Goal: Navigation & Orientation: Find specific page/section

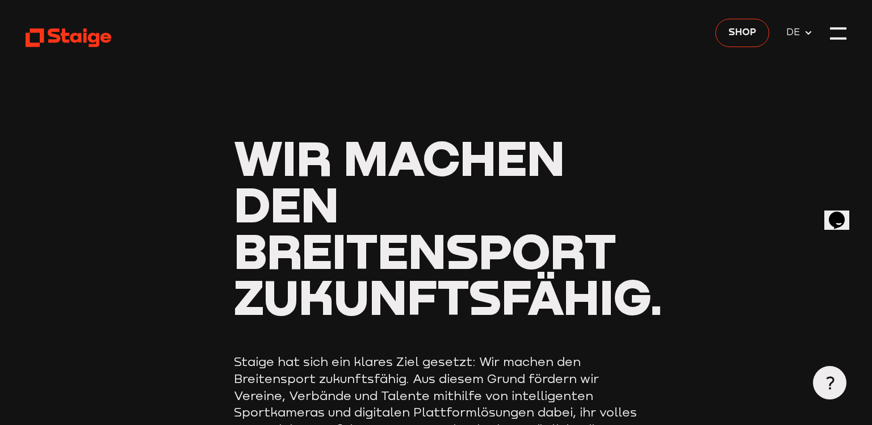
click at [805, 28] on icon at bounding box center [808, 32] width 9 height 9
click at [841, 28] on div at bounding box center [838, 27] width 17 height 2
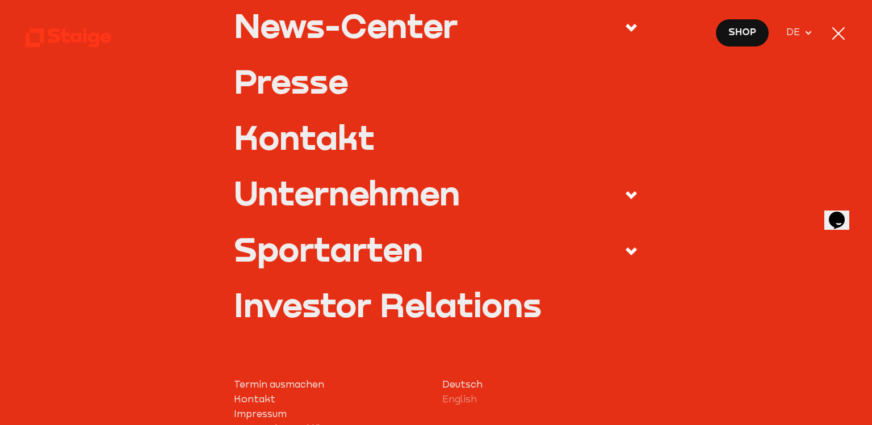
scroll to position [401, 0]
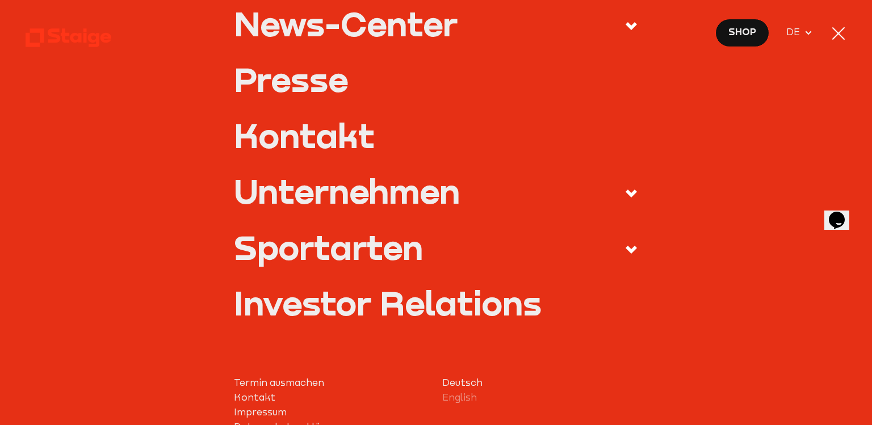
click at [317, 253] on div "Sportarten" at bounding box center [328, 247] width 189 height 33
click at [0, 0] on input "Sportarten" at bounding box center [0, 0] width 0 height 0
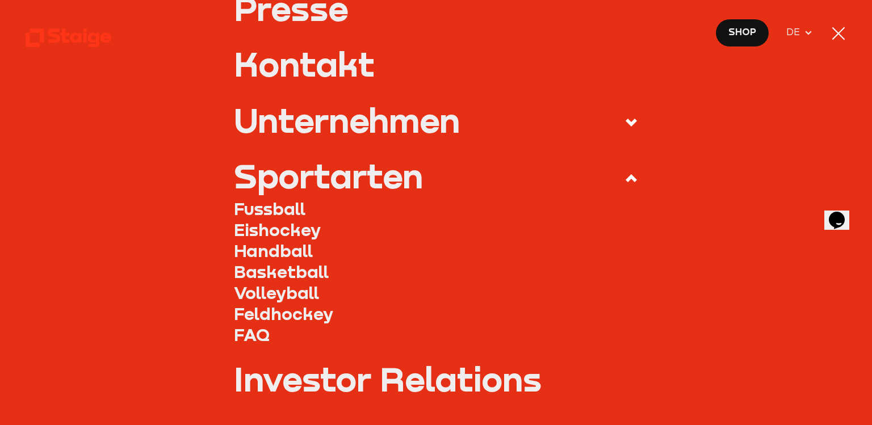
scroll to position [329, 0]
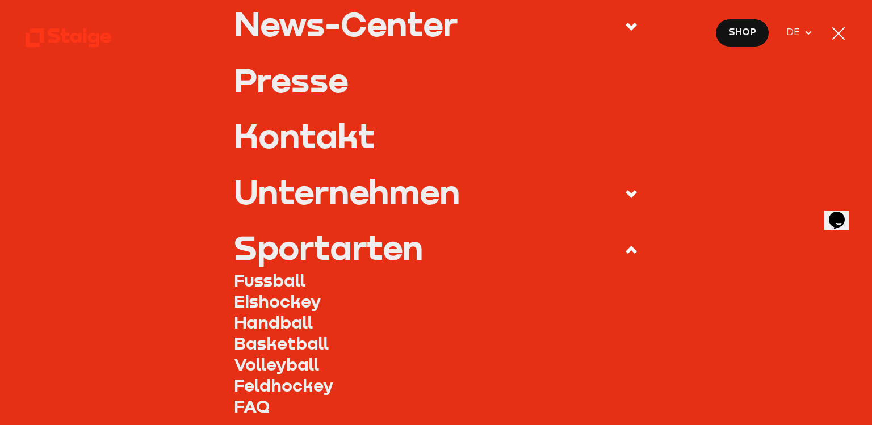
click at [299, 284] on link "Fussball" at bounding box center [436, 280] width 404 height 21
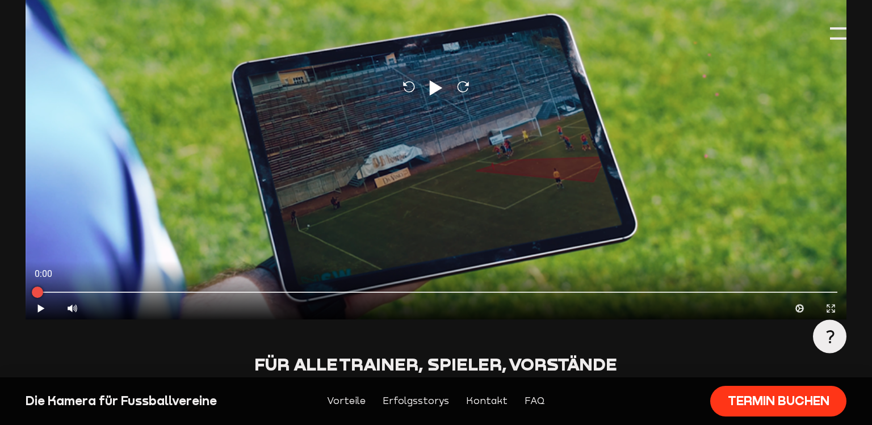
scroll to position [286, 0]
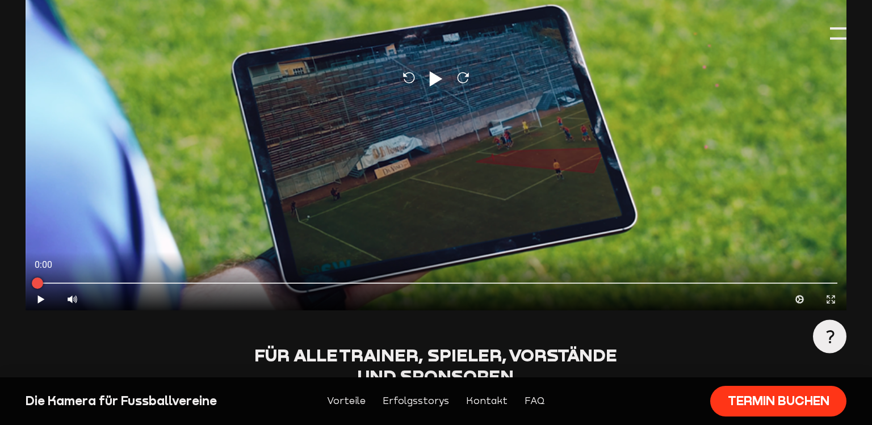
click at [830, 343] on icon at bounding box center [830, 337] width 14 height 14
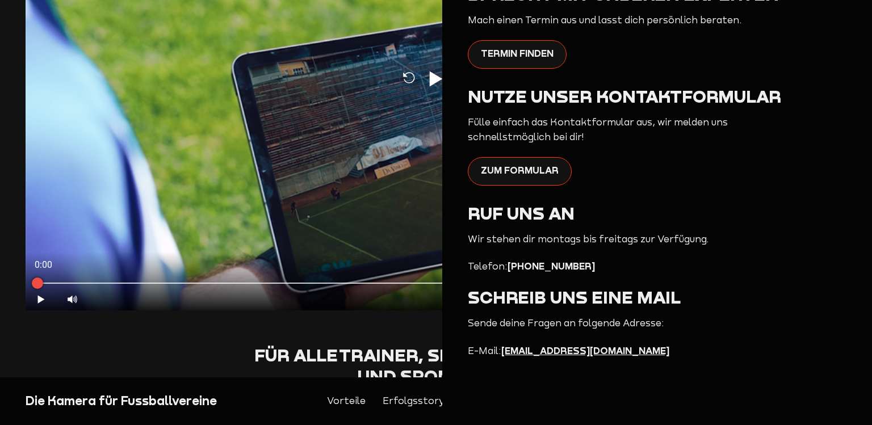
scroll to position [228, 0]
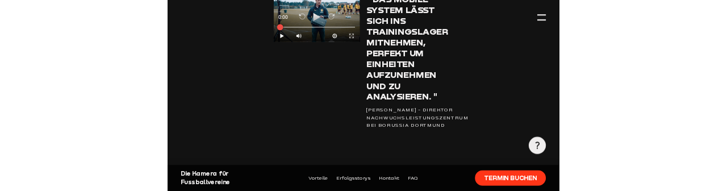
scroll to position [1593, 0]
